Goal: Feedback & Contribution: Submit feedback/report problem

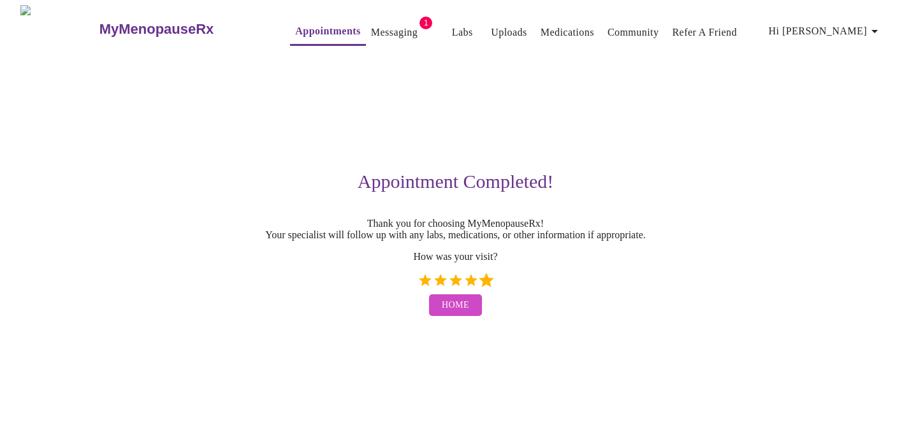
click at [487, 286] on label "5 Stars" at bounding box center [486, 280] width 15 height 15
click at [418, 286] on input "5 Stars" at bounding box center [417, 285] width 1 height 1
radio input "true"
click at [375, 27] on link "Messaging" at bounding box center [394, 33] width 47 height 18
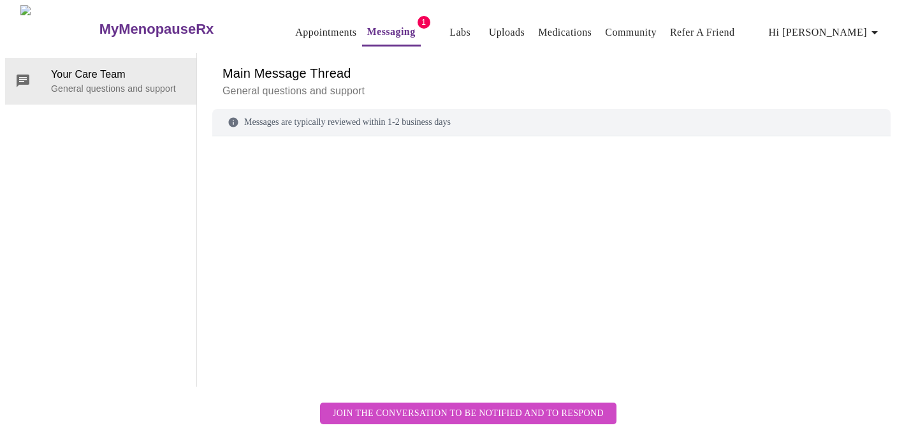
scroll to position [48, 0]
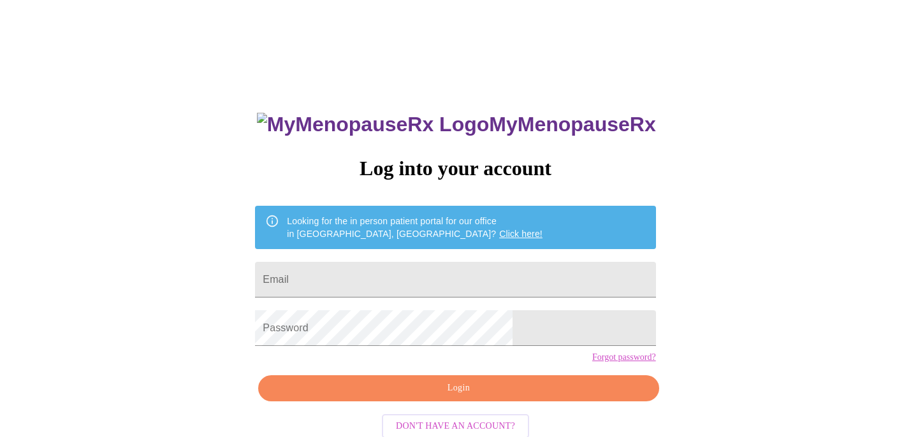
scroll to position [28, 0]
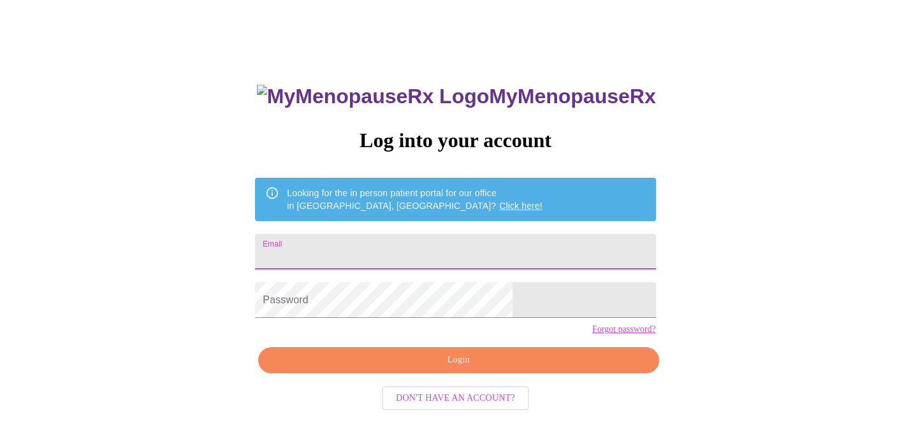
click at [357, 242] on input "Email" at bounding box center [455, 252] width 400 height 36
type input "[EMAIL_ADDRESS][DOMAIN_NAME]"
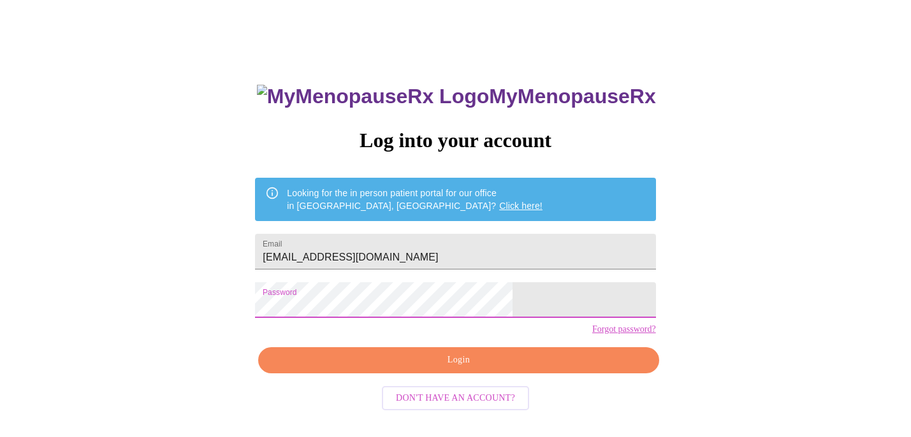
click at [430, 369] on span "Login" at bounding box center [458, 361] width 371 height 16
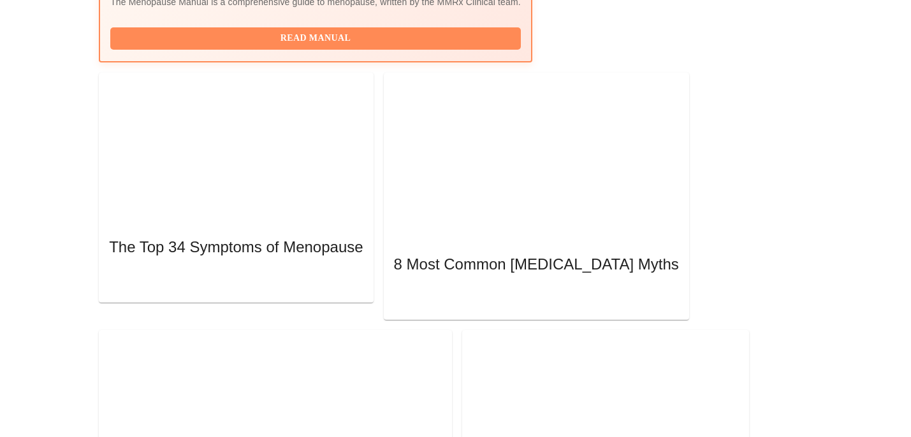
scroll to position [405, 0]
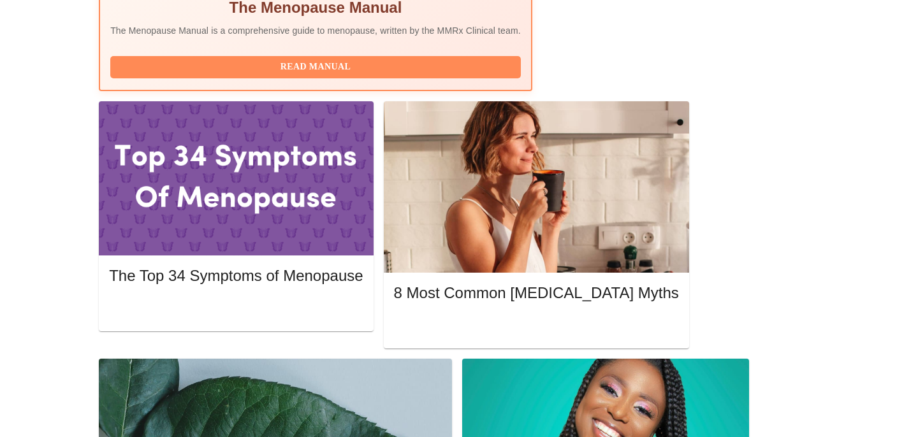
scroll to position [515, 0]
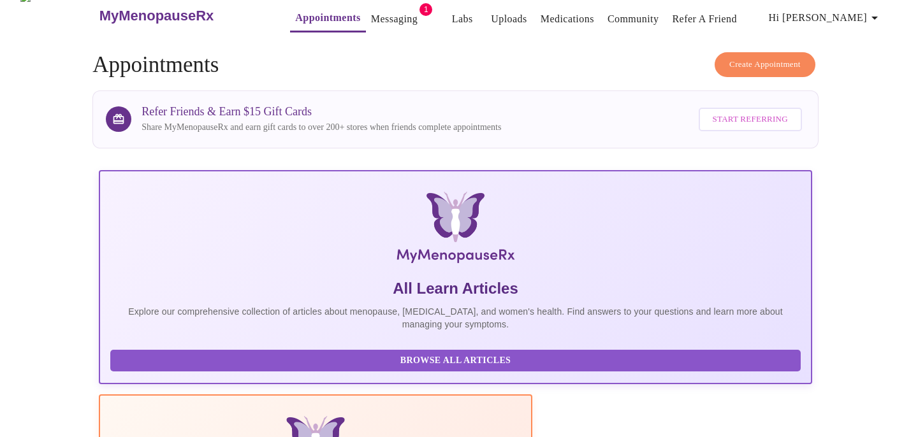
scroll to position [0, 0]
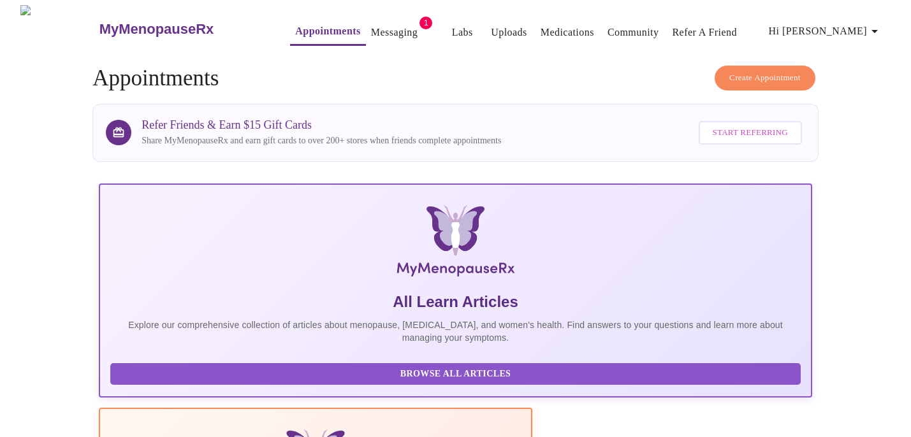
click at [371, 35] on link "Messaging" at bounding box center [394, 33] width 47 height 18
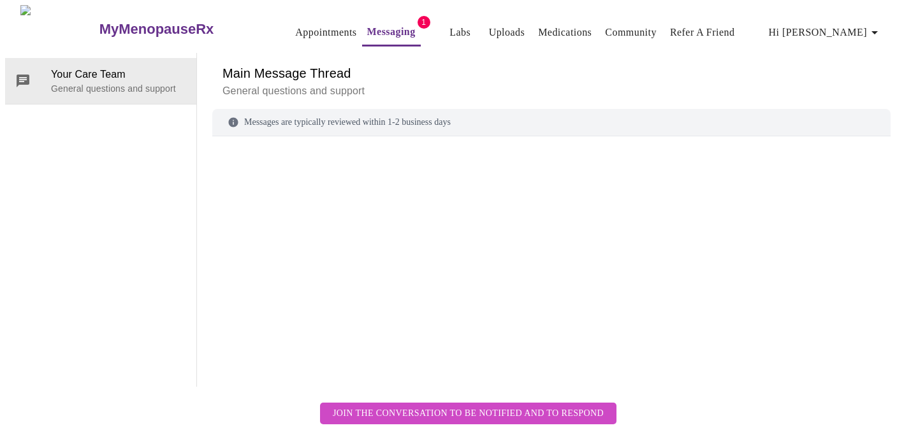
scroll to position [48, 0]
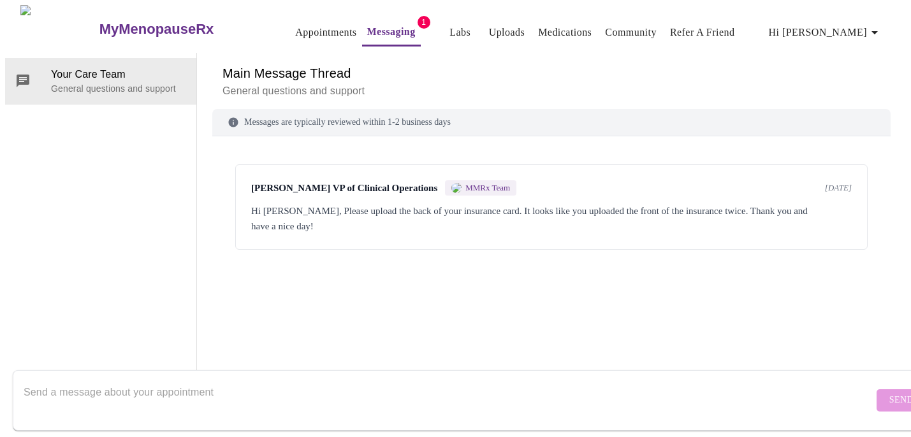
click at [146, 380] on textarea "Send a message about your appointment" at bounding box center [449, 400] width 850 height 41
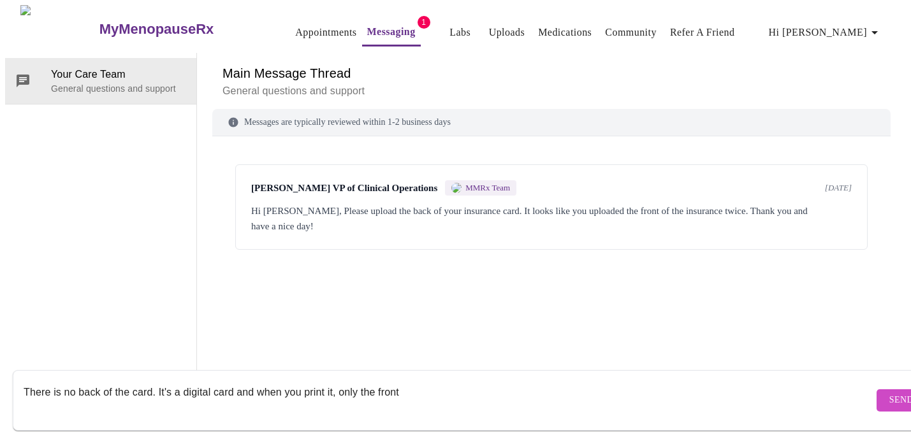
drag, startPoint x: 233, startPoint y: 378, endPoint x: 234, endPoint y: 409, distance: 31.3
click at [234, 409] on div "There is no back of the card. It's a digital card and when you print it, only t…" at bounding box center [449, 400] width 850 height 49
type textarea "There is no back of the card. It's a digital card and I've never received a phy…"
click at [890, 393] on span "Send" at bounding box center [902, 401] width 24 height 16
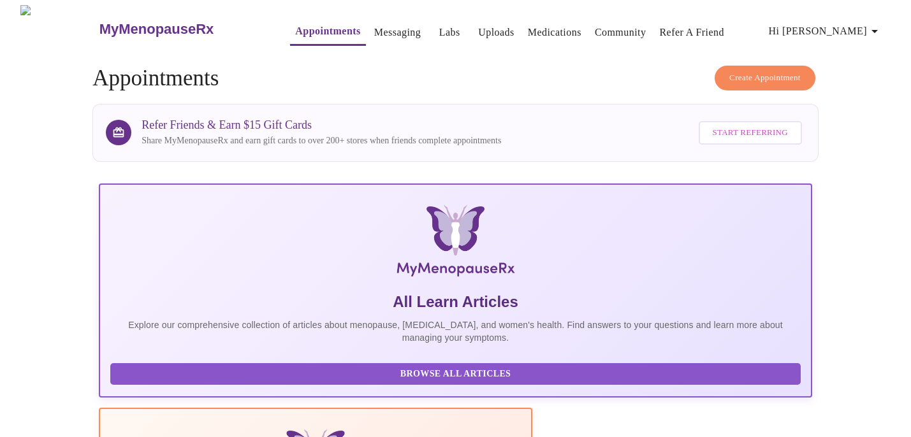
click at [439, 28] on link "Labs" at bounding box center [449, 33] width 21 height 18
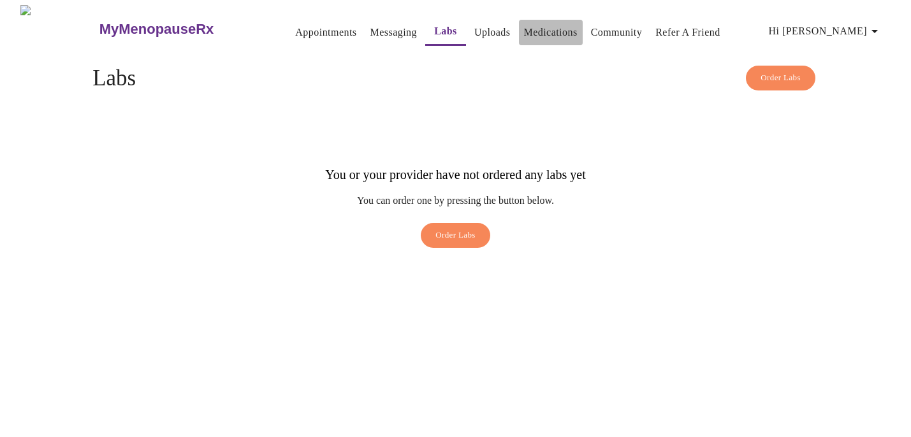
click at [525, 28] on link "Medications" at bounding box center [551, 33] width 54 height 18
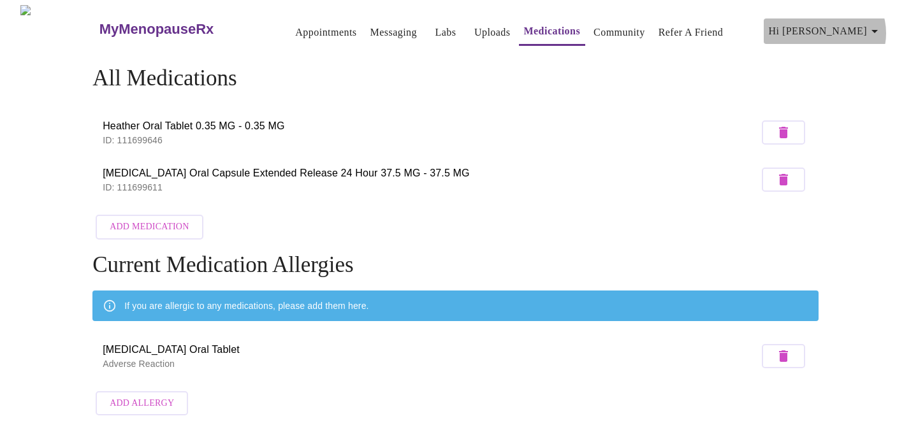
click at [877, 28] on icon "button" at bounding box center [874, 31] width 15 height 15
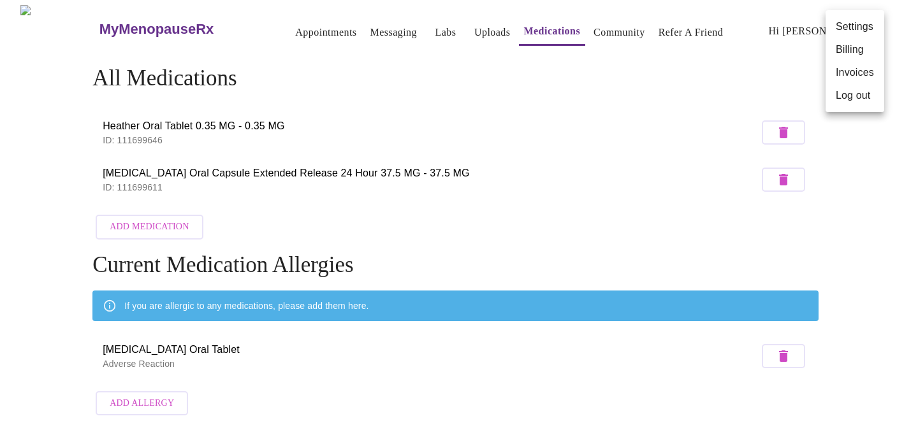
click at [286, 25] on div at bounding box center [455, 218] width 911 height 437
click at [295, 26] on link "Appointments" at bounding box center [325, 33] width 61 height 18
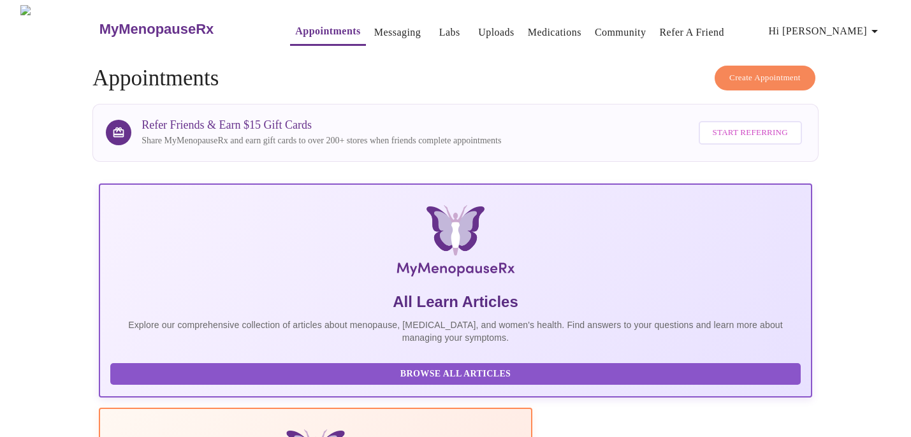
click at [876, 38] on button "Hi [PERSON_NAME]" at bounding box center [826, 31] width 124 height 26
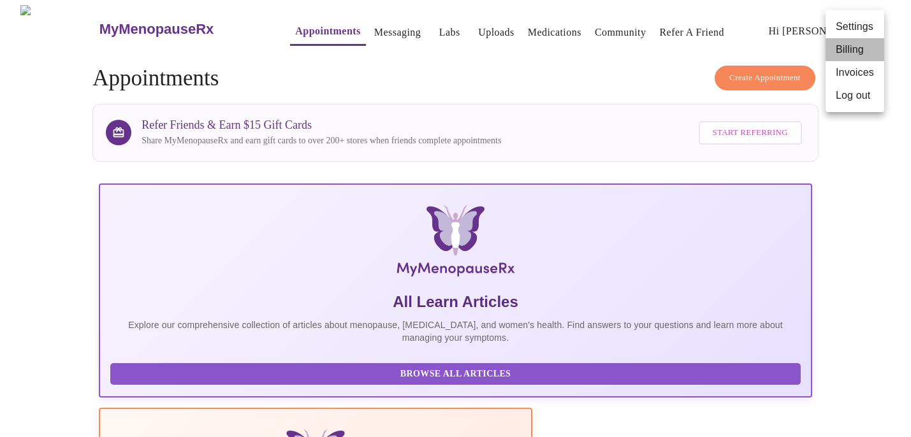
click at [857, 43] on li "Billing" at bounding box center [855, 49] width 59 height 23
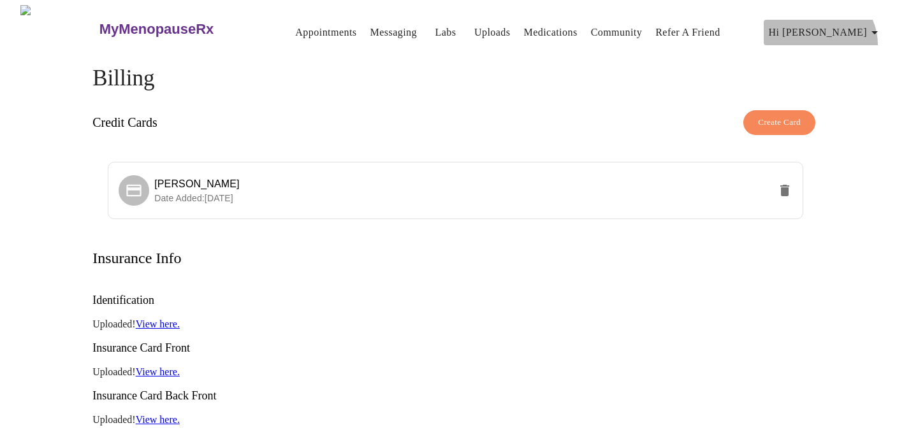
click at [871, 39] on button "Hi [PERSON_NAME]" at bounding box center [826, 33] width 124 height 26
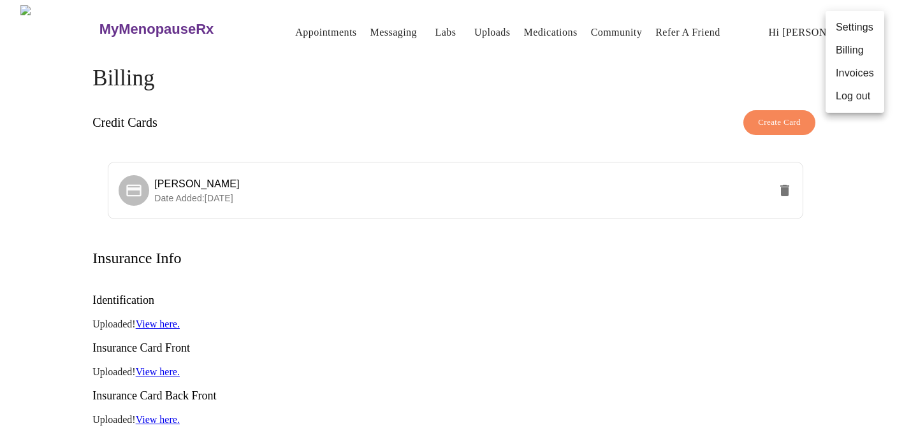
click at [864, 74] on li "Invoices" at bounding box center [855, 73] width 59 height 23
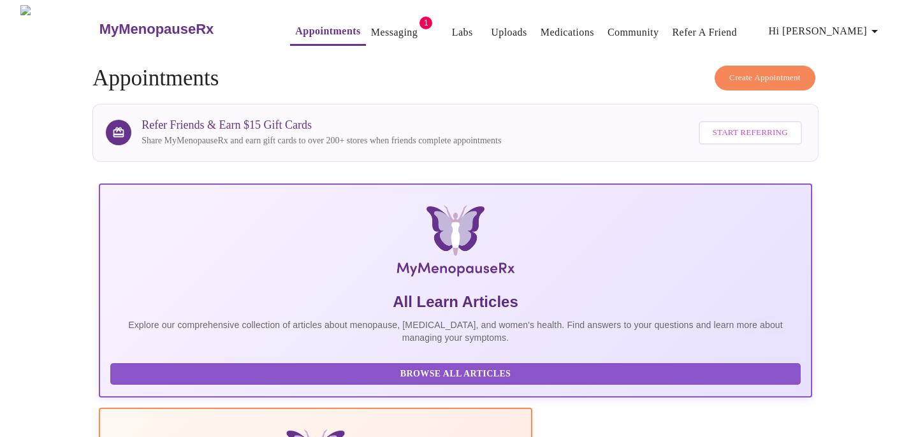
click at [372, 31] on link "Messaging" at bounding box center [394, 33] width 47 height 18
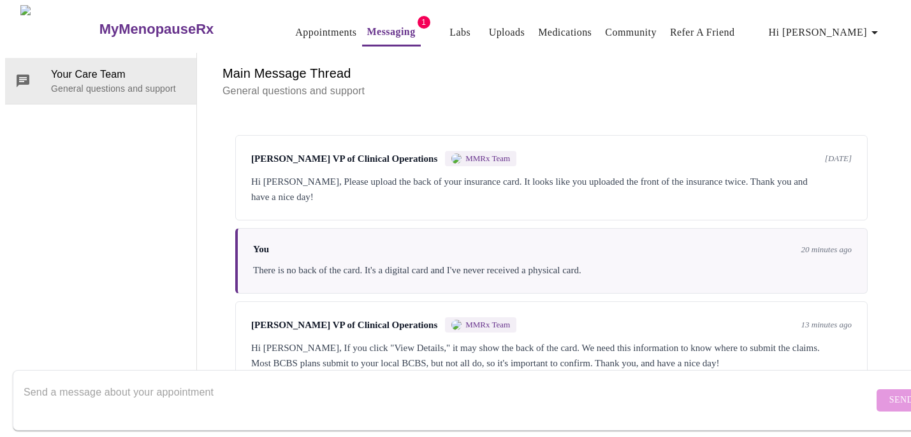
scroll to position [48, 0]
click at [230, 380] on textarea "Send a message about your appointment" at bounding box center [449, 400] width 850 height 41
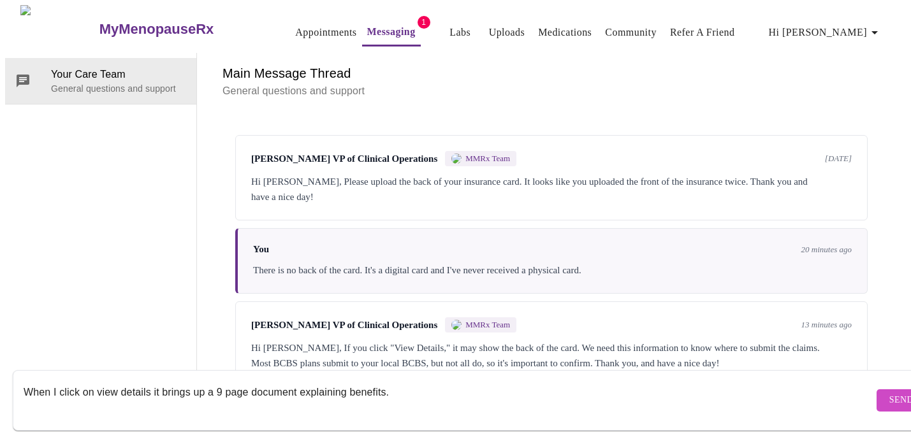
type textarea "When I click on view details it brings up a 9 page document explaining benefits."
click at [890, 393] on span "Send" at bounding box center [902, 401] width 24 height 16
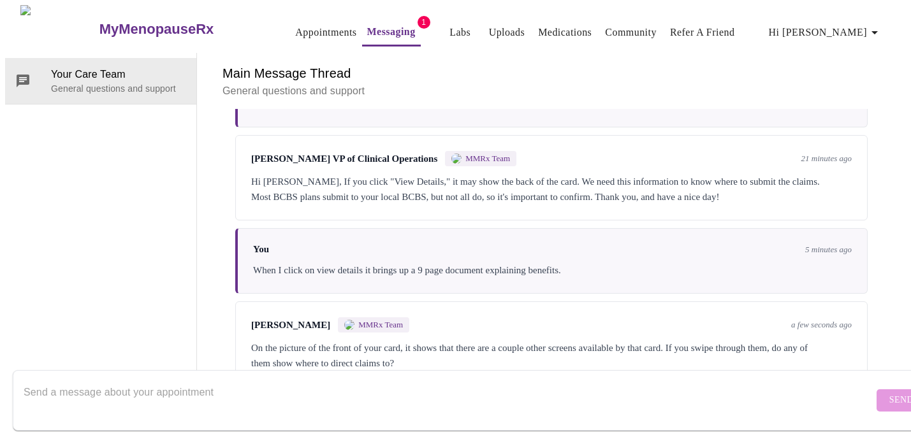
scroll to position [211, 0]
click at [617, 383] on textarea "Send a message about your appointment" at bounding box center [449, 400] width 850 height 41
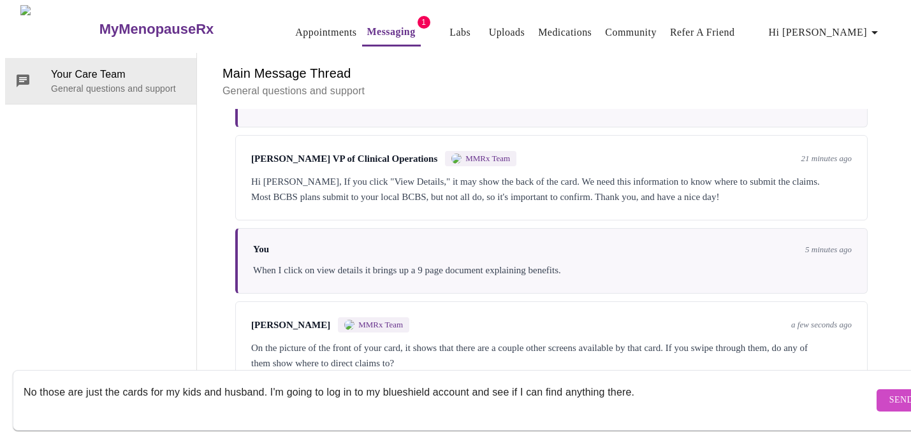
type textarea "No those are just the cards for my kids and husband. I'm going to log in to my …"
click at [890, 393] on span "Send" at bounding box center [902, 401] width 24 height 16
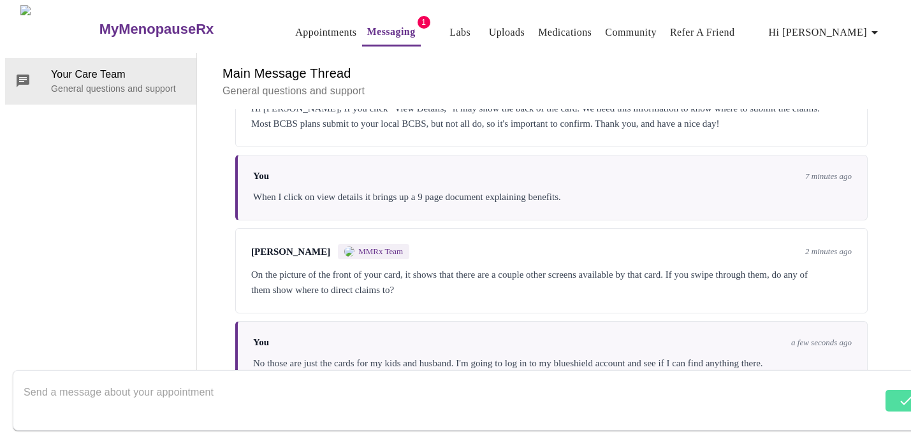
scroll to position [288, 0]
click at [376, 380] on textarea "Send a message about your appointment" at bounding box center [449, 400] width 850 height 41
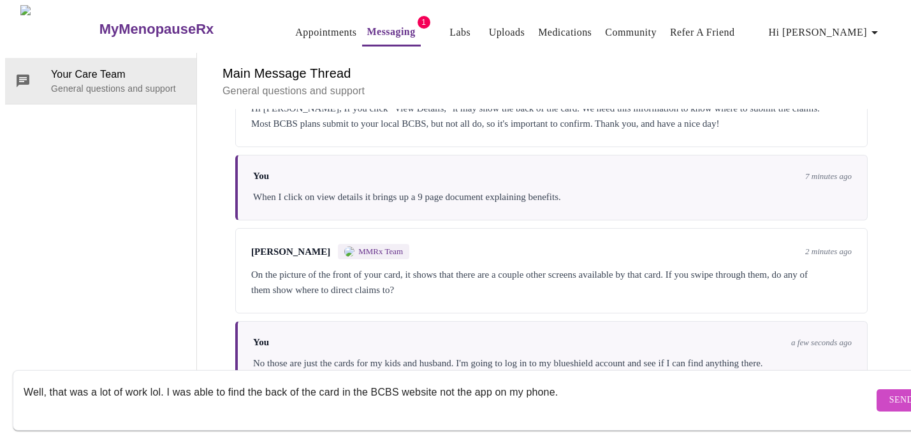
type textarea "Well, that was a lot of work lol. I was able to find the back of the card in th…"
click at [877, 398] on button "Send" at bounding box center [902, 401] width 50 height 22
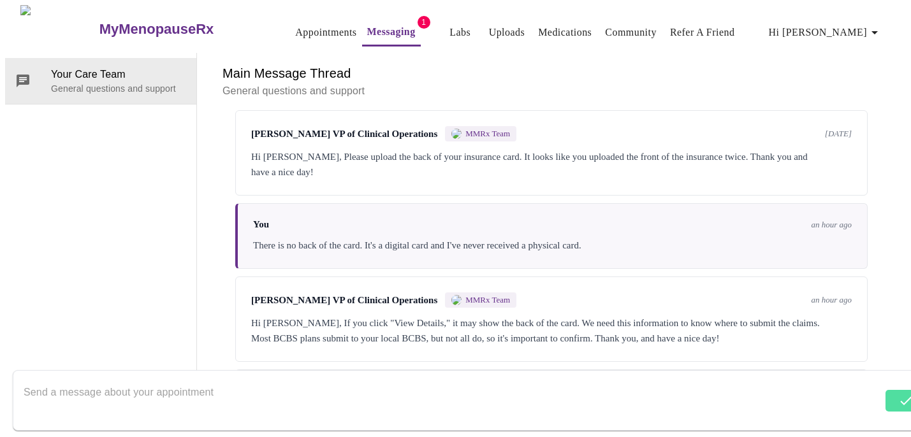
scroll to position [0, 0]
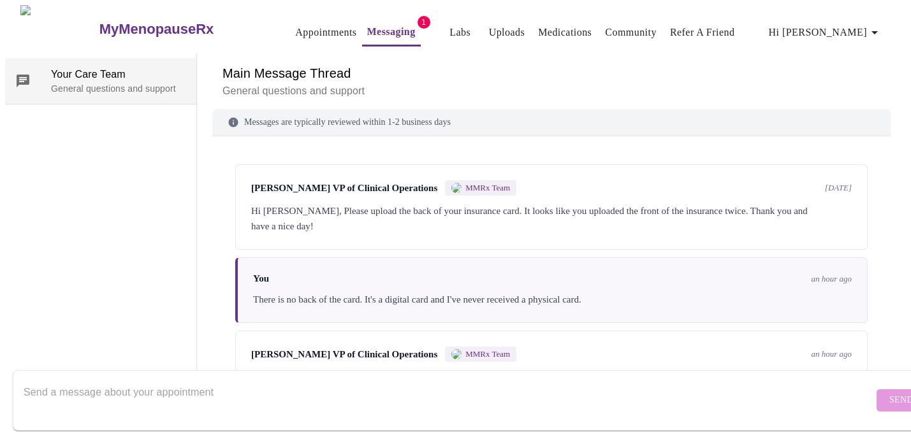
click at [41, 73] on div at bounding box center [33, 80] width 36 height 15
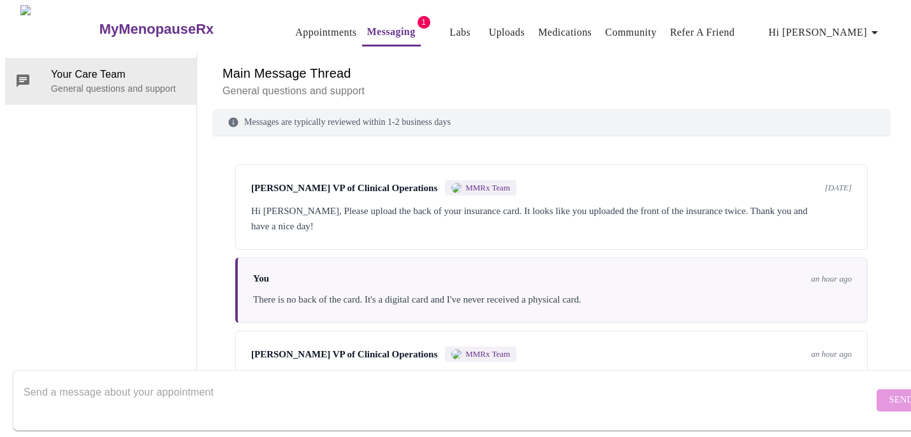
click at [497, 27] on link "Uploads" at bounding box center [507, 33] width 36 height 18
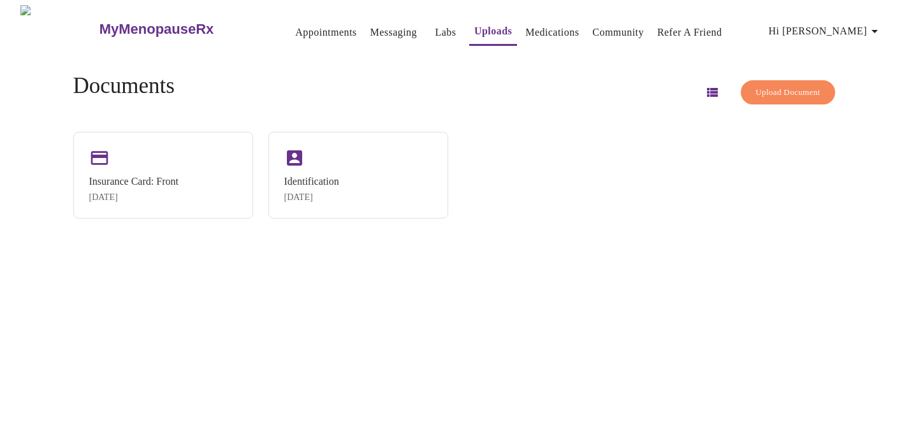
click at [765, 91] on span "Upload Document" at bounding box center [788, 92] width 64 height 15
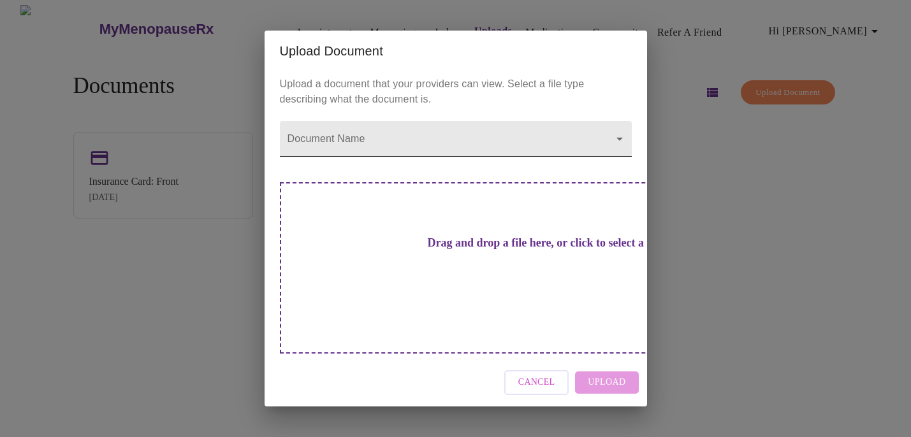
click at [462, 164] on body "MyMenopauseRx Appointments Messaging Labs Uploads Medications Community Refer a…" at bounding box center [455, 223] width 901 height 437
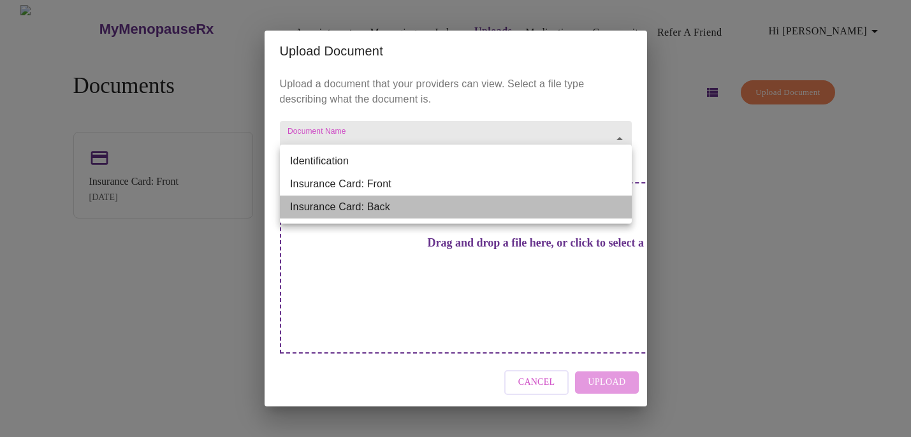
click at [393, 216] on li "Insurance Card: Back" at bounding box center [456, 207] width 352 height 23
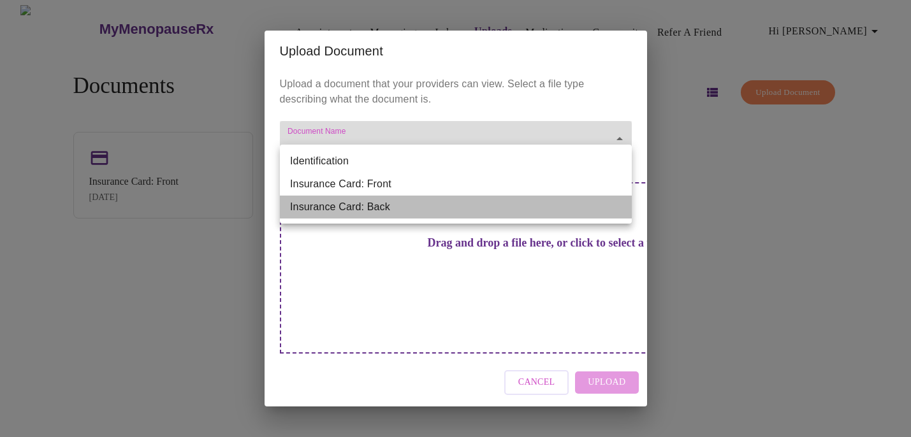
type input "Insurance Card: Back"
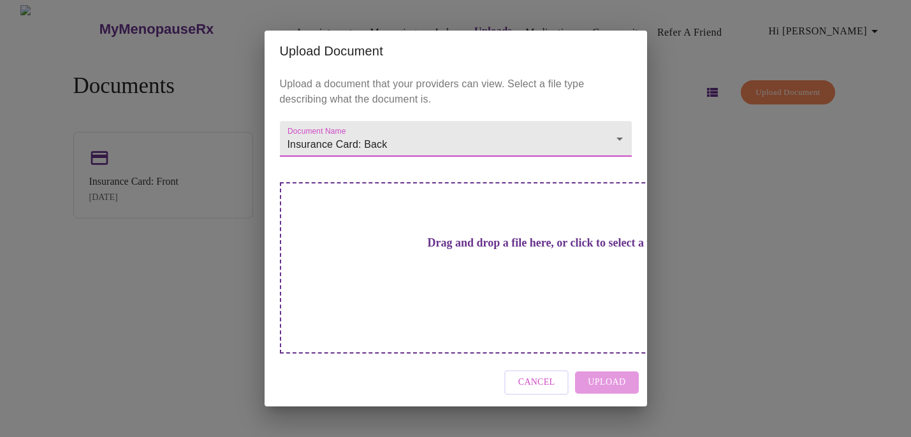
click at [400, 298] on div "Drag and drop a file here, or click to select a file" at bounding box center [545, 268] width 531 height 172
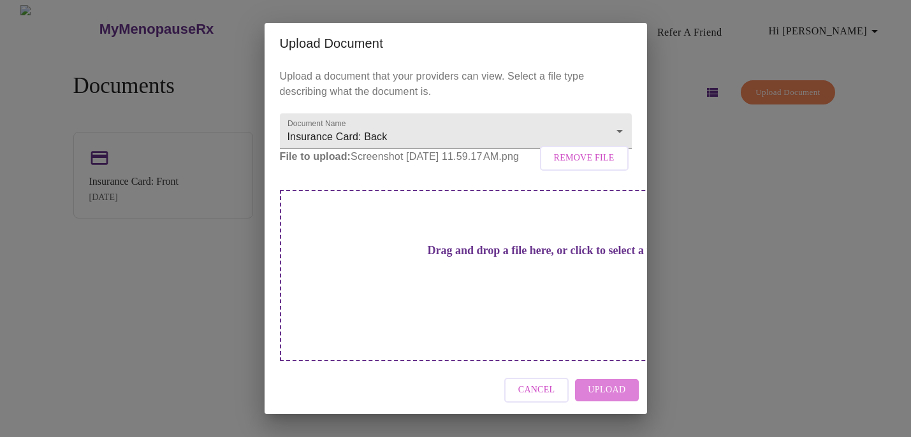
click at [612, 383] on span "Upload" at bounding box center [607, 391] width 38 height 16
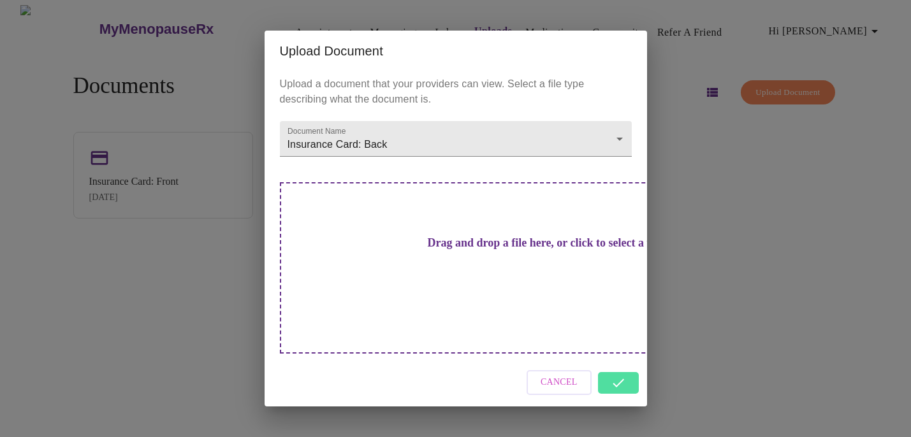
click at [616, 359] on div "Cancel" at bounding box center [456, 383] width 383 height 48
click at [608, 359] on div "Cancel" at bounding box center [456, 383] width 383 height 48
